Goal: Communication & Community: Answer question/provide support

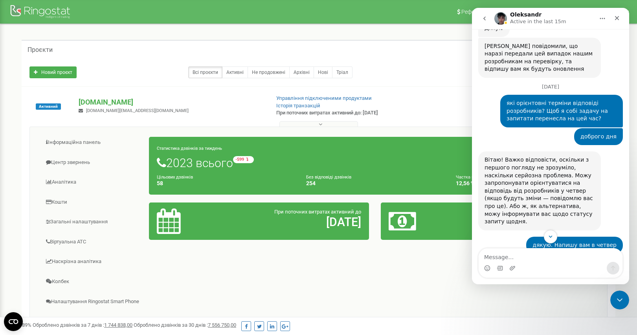
scroll to position [2187, 0]
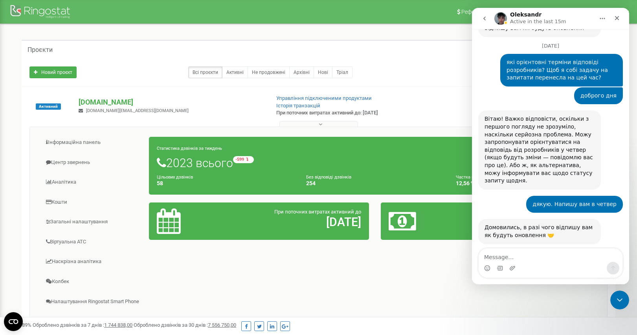
drag, startPoint x: 485, startPoint y: 176, endPoint x: 596, endPoint y: 221, distance: 119.8
click at [596, 261] on div "Вітаю! Отримали відповідь, що зараз перевірили роботу і все працює коректно вне…" at bounding box center [540, 292] width 123 height 63
copy div "Вітаю! Отримали відповідь, що зараз перевірили роботу і все працює коректно вне…"
click at [598, 261] on div "Вітаю! Отримали відповідь, що зараз перевірили роботу і все працює коректно вне…" at bounding box center [540, 292] width 123 height 63
click at [569, 305] on link "[URL][DOMAIN_NAME]" at bounding box center [527, 312] width 84 height 14
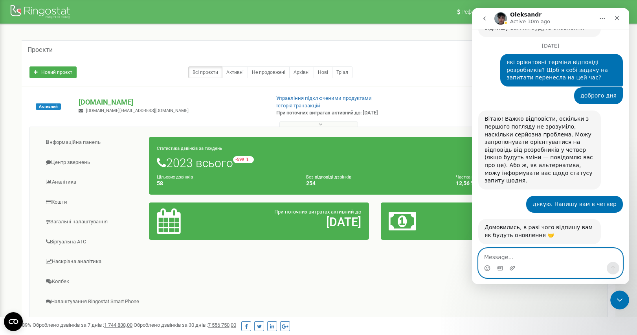
click at [508, 256] on textarea "Message…" at bounding box center [551, 255] width 144 height 13
type textarea "добре. Дякую"
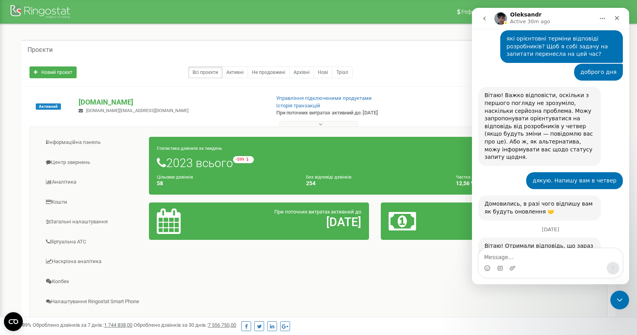
click at [486, 18] on icon "go back" at bounding box center [485, 18] width 6 height 6
